Goal: Check status

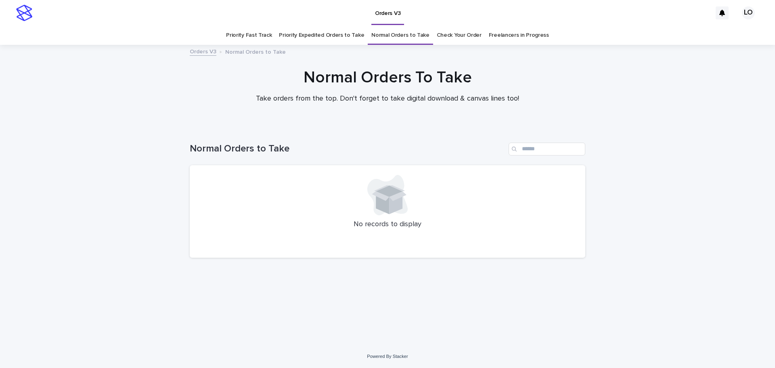
click at [468, 34] on link "Check Your Order" at bounding box center [459, 35] width 45 height 19
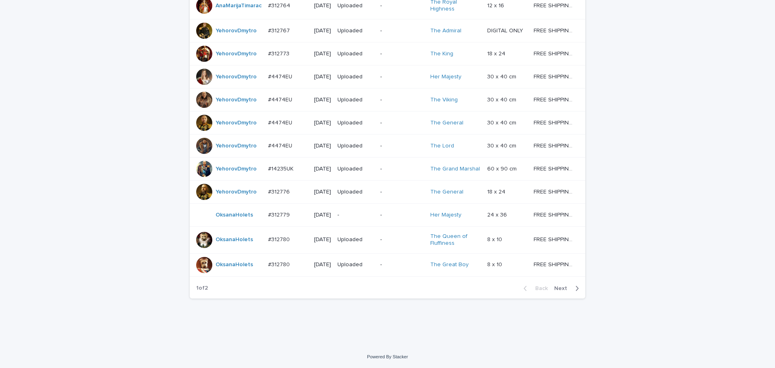
scroll to position [706, 0]
click at [558, 286] on span "Next" at bounding box center [563, 289] width 18 height 6
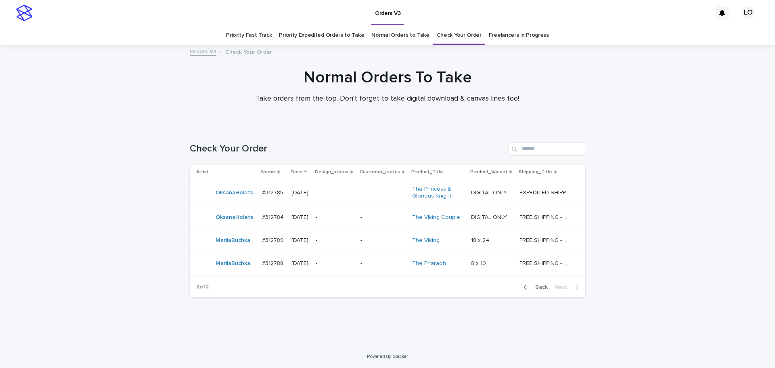
click at [699, 279] on div "Loading... Saving… Loading... Saving… Check Your Order Artist Name Date Design_…" at bounding box center [387, 235] width 775 height 218
click at [412, 41] on link "Normal Orders to Take" at bounding box center [401, 35] width 58 height 19
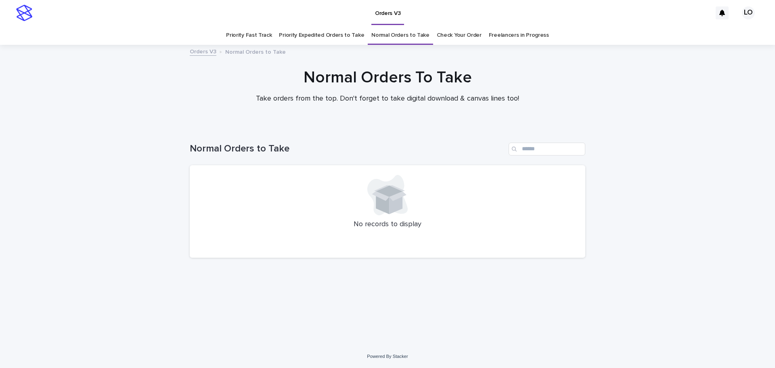
drag, startPoint x: 666, startPoint y: 135, endPoint x: 555, endPoint y: 84, distance: 122.5
click at [666, 135] on div "Loading... Saving… Loading... Saving… Normal Orders to Take No records to displ…" at bounding box center [387, 235] width 775 height 218
